Goal: Find contact information: Find contact information

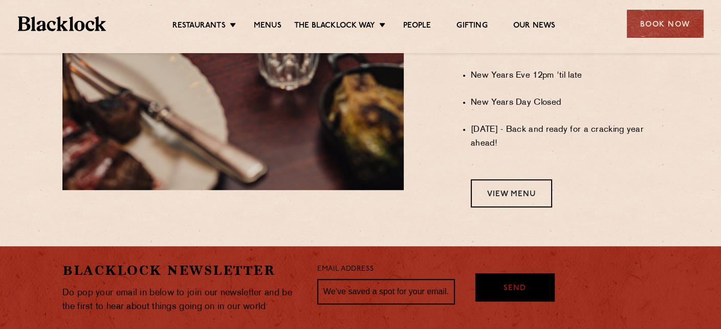
scroll to position [903, 0]
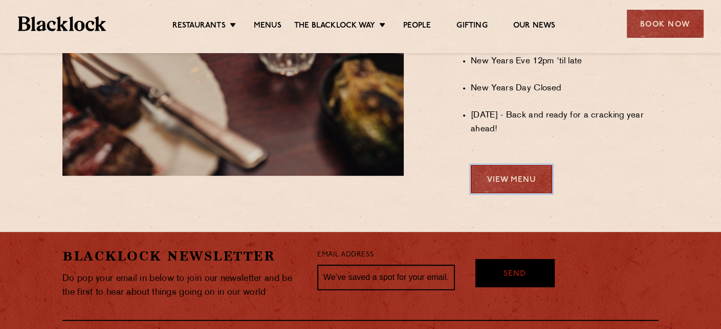
click at [499, 185] on link "View Menu" at bounding box center [511, 179] width 81 height 28
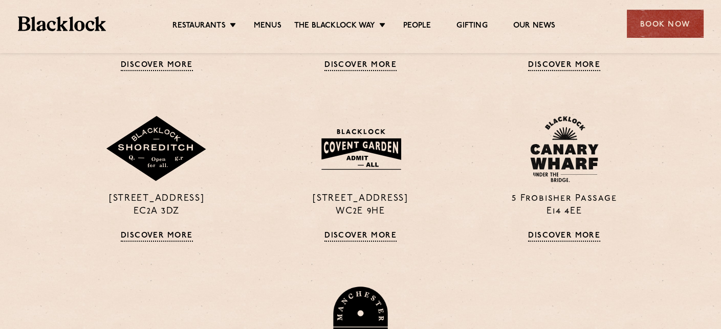
scroll to position [412, 0]
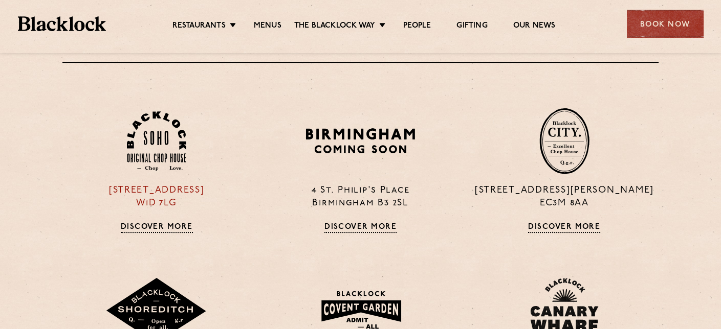
click at [154, 150] on img at bounding box center [156, 142] width 59 height 60
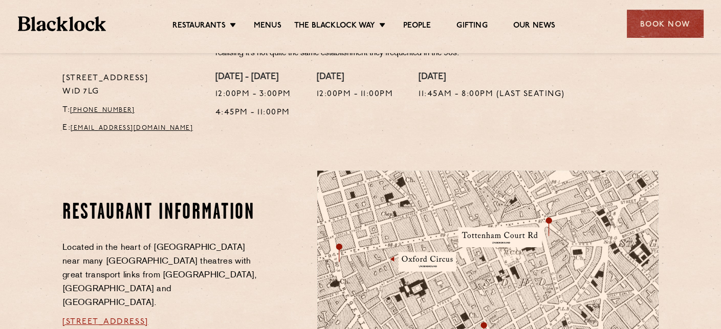
scroll to position [431, 0]
click at [128, 129] on link "soho@theblacklock.com" at bounding box center [132, 129] width 122 height 6
